Goal: Transaction & Acquisition: Purchase product/service

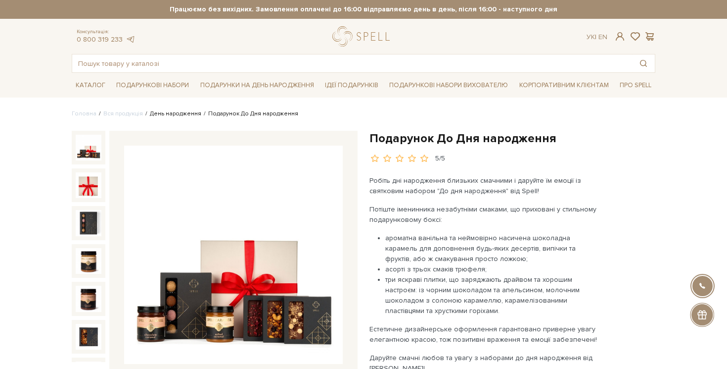
click at [157, 112] on link "День народження" at bounding box center [175, 113] width 51 height 7
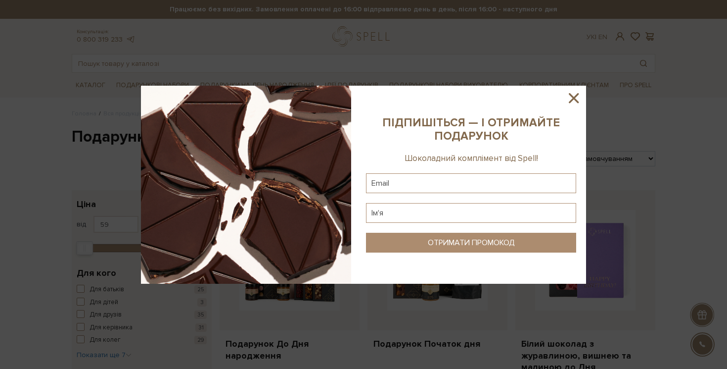
click at [580, 101] on icon at bounding box center [574, 98] width 17 height 17
